Goal: Transaction & Acquisition: Purchase product/service

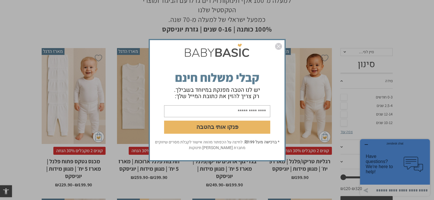
click at [275, 47] on img "סגור" at bounding box center [278, 46] width 7 height 7
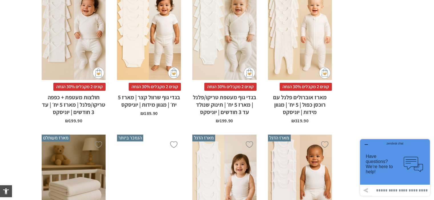
scroll to position [285, 0]
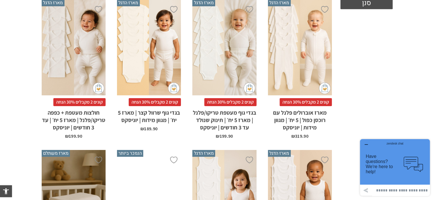
click at [88, 54] on div "x בחירת סוג בד טריקו (עונת מעבר/קיץ) פלנל (חורף)" at bounding box center [74, 47] width 64 height 96
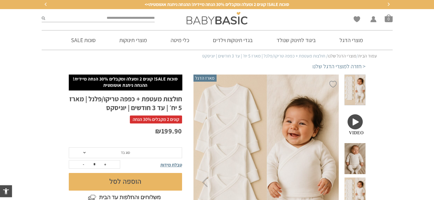
click at [84, 153] on span at bounding box center [84, 152] width 2 height 1
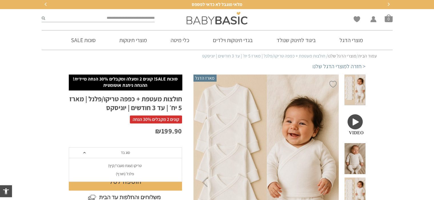
click at [135, 165] on div "טריקו (עונת מעבר/קיץ)" at bounding box center [124, 166] width 113 height 5
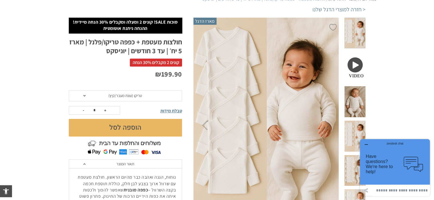
click at [105, 111] on button "+" at bounding box center [105, 111] width 9 height 8
click at [83, 111] on button "-" at bounding box center [83, 111] width 9 height 8
type input "*"
click at [170, 110] on span "טבלת מידות" at bounding box center [171, 111] width 22 height 6
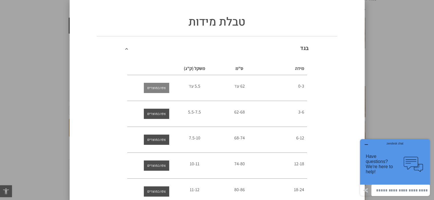
click at [155, 88] on span "צפו במוצרים" at bounding box center [156, 88] width 19 height 10
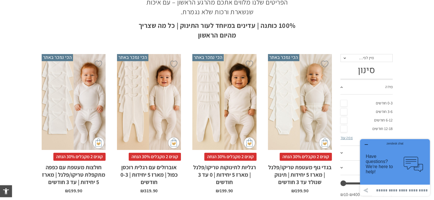
scroll to position [114, 0]
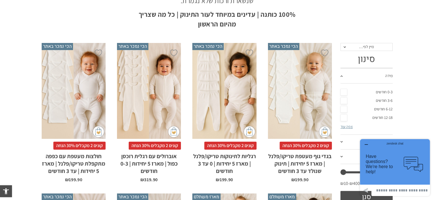
click at [343, 92] on link "0-3 חודשים" at bounding box center [366, 92] width 52 height 9
click at [344, 101] on link "3-6 חודשים" at bounding box center [366, 101] width 52 height 9
click at [344, 127] on link "צפה עוד" at bounding box center [346, 126] width 12 height 5
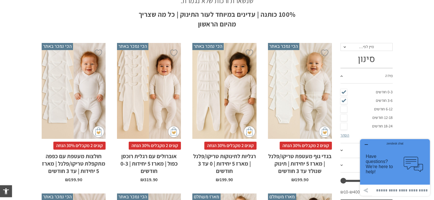
click at [344, 47] on span at bounding box center [344, 46] width 2 height 1
click at [75, 88] on div "x בחירת סוג בד טריקו (עונת מעבר/קיץ) פלנל (חורף)" at bounding box center [74, 91] width 64 height 96
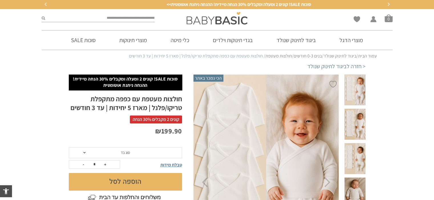
click at [83, 153] on span at bounding box center [84, 152] width 2 height 1
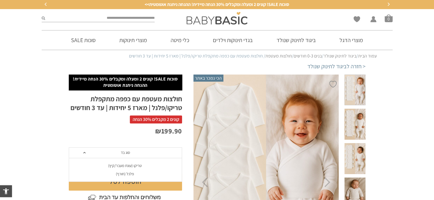
click at [132, 167] on div "טריקו (עונת מעבר/קיץ)" at bounding box center [124, 166] width 113 height 5
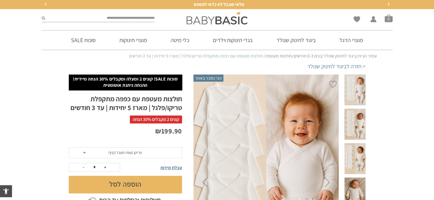
click at [128, 184] on button "הוספה לסל" at bounding box center [125, 185] width 113 height 18
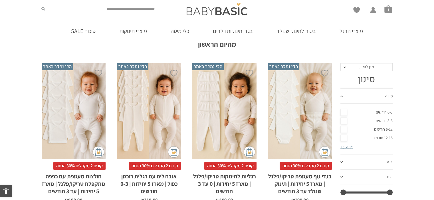
click at [384, 121] on link "3-6 חודשים" at bounding box center [366, 121] width 52 height 9
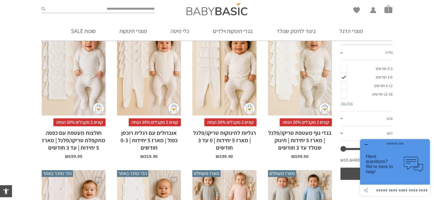
scroll to position [151, 0]
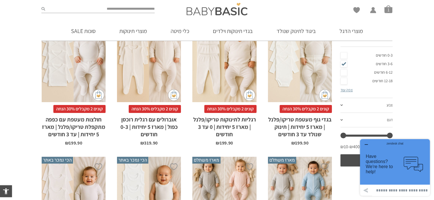
click at [342, 105] on span at bounding box center [341, 105] width 2 height 1
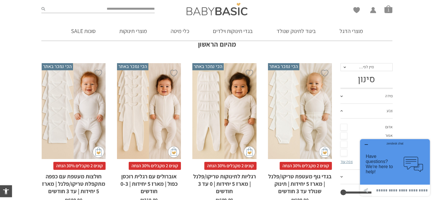
scroll to position [122, 0]
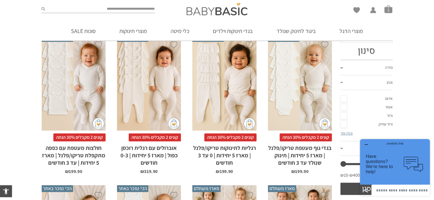
click at [305, 89] on div "x בחירת סוג בד טריקו (עונת מעבר/קיץ) פלנל (חורף)" at bounding box center [300, 83] width 64 height 96
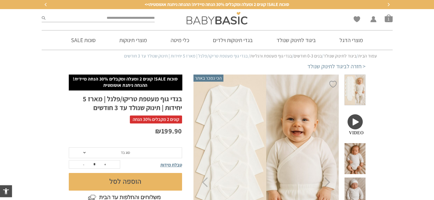
click at [83, 153] on span at bounding box center [84, 152] width 2 height 1
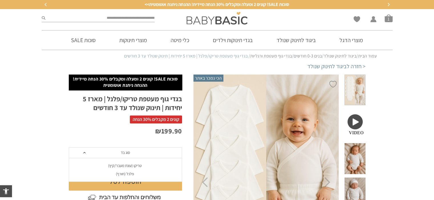
click at [117, 165] on div "טריקו (עונת מעבר/קיץ)" at bounding box center [124, 166] width 113 height 5
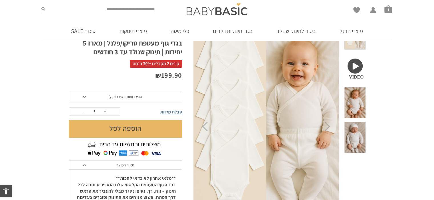
scroll to position [57, 0]
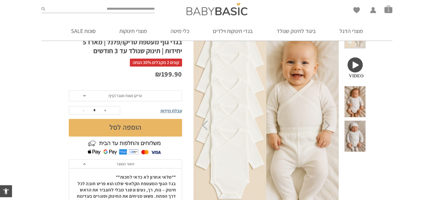
click at [127, 129] on button "הוספה לסל" at bounding box center [125, 128] width 113 height 18
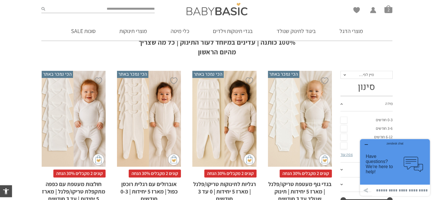
scroll to position [114, 0]
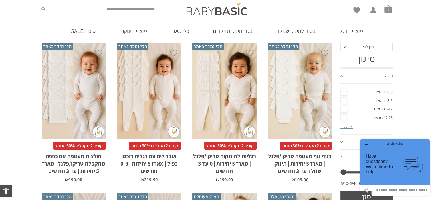
click at [343, 101] on link "3-6 חודשים" at bounding box center [366, 101] width 52 height 9
click at [343, 127] on link "צפה עוד" at bounding box center [346, 126] width 12 height 5
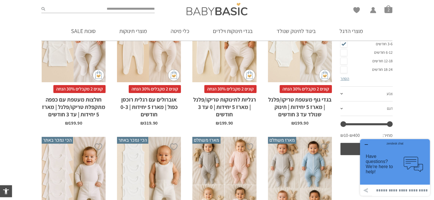
scroll to position [171, 0]
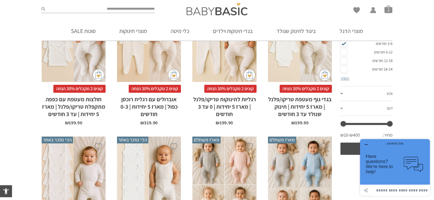
click at [388, 95] on link "צבע" at bounding box center [366, 94] width 52 height 15
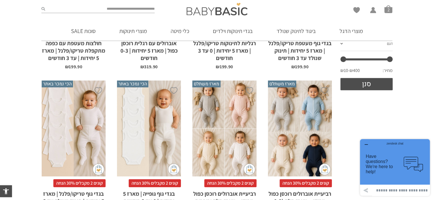
scroll to position [228, 0]
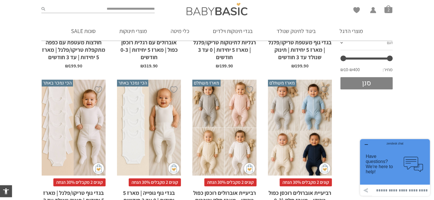
click at [368, 85] on button "סנן" at bounding box center [366, 83] width 52 height 12
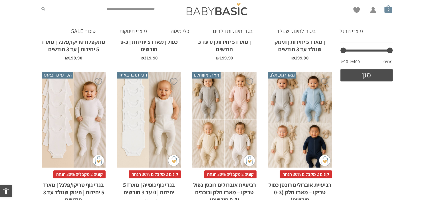
click at [387, 11] on span "סל קניות" at bounding box center [388, 9] width 8 height 8
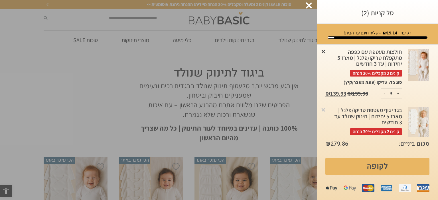
click at [326, 52] on link "×" at bounding box center [324, 51] width 6 height 6
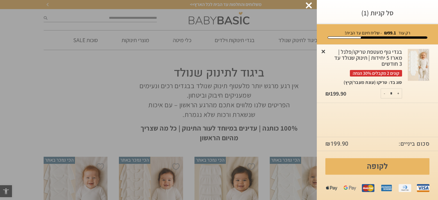
click at [323, 50] on link "×" at bounding box center [324, 51] width 6 height 6
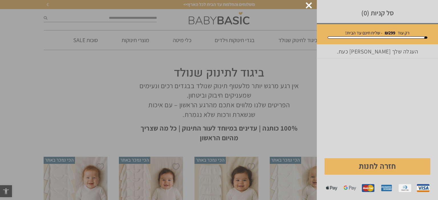
click at [307, 7] on div at bounding box center [309, 5] width 6 height 6
